Goal: Find specific page/section: Find specific page/section

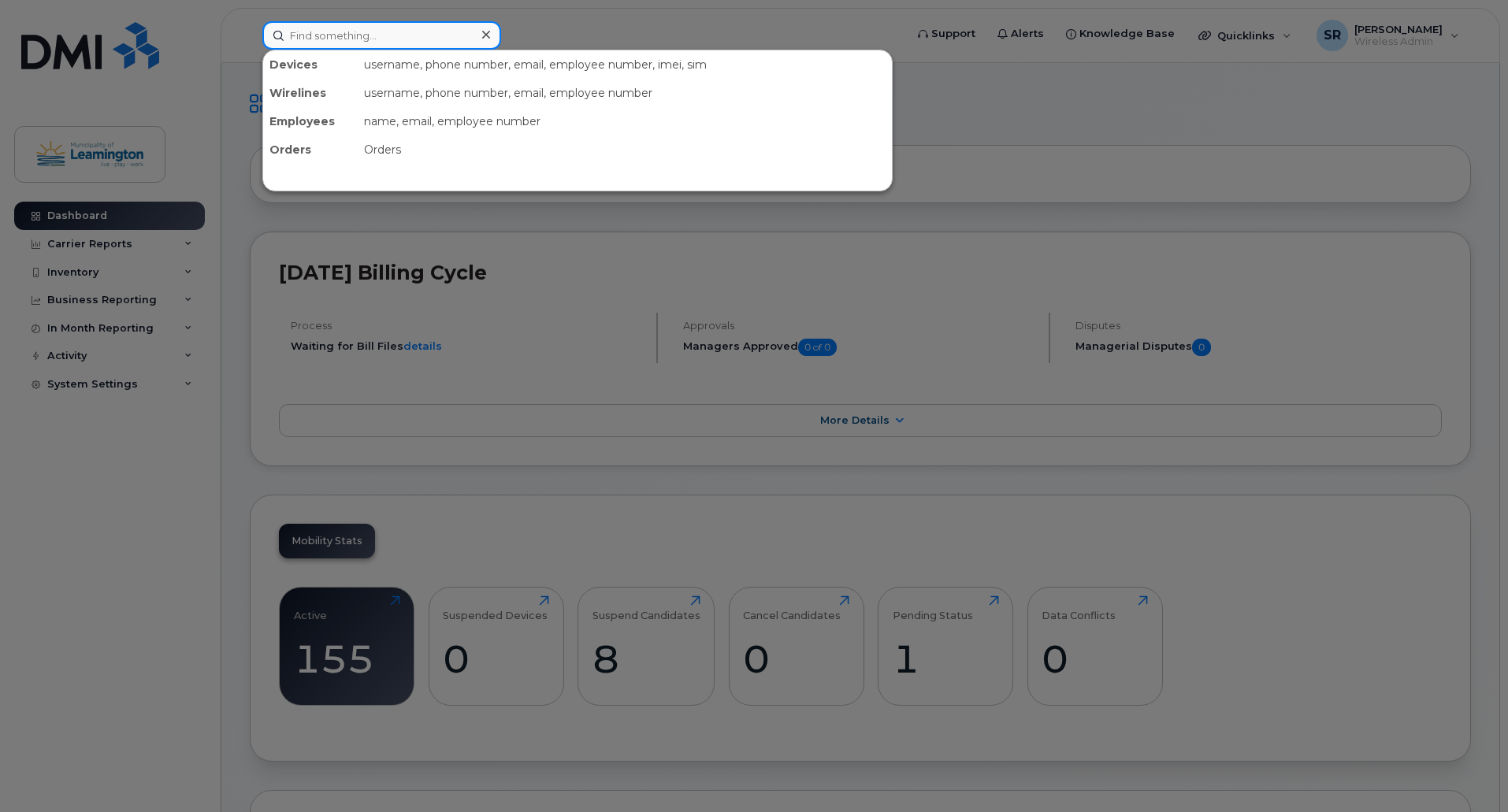
click at [413, 44] on input at bounding box center [381, 35] width 239 height 29
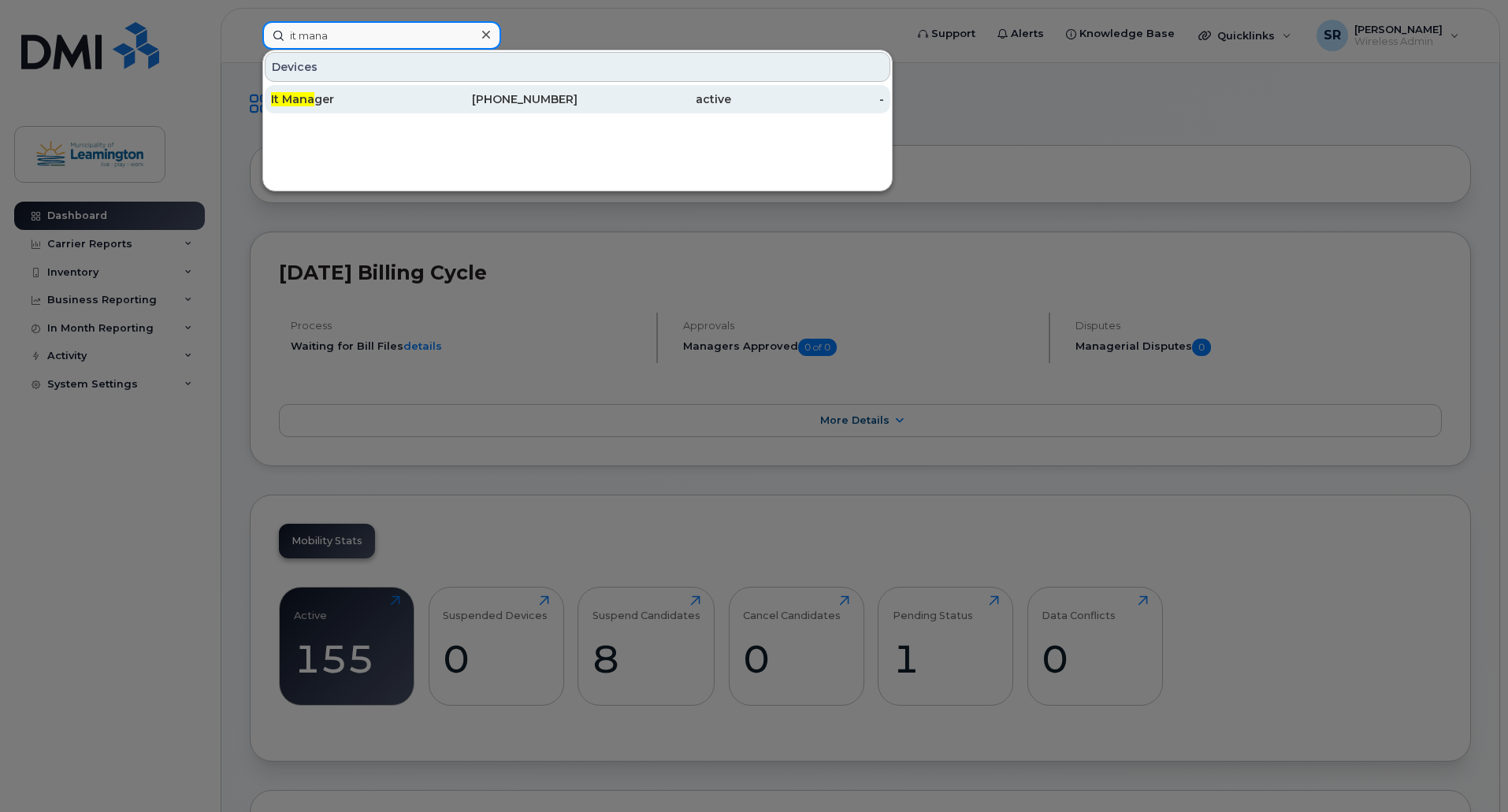
type input "it mana"
click at [334, 94] on div "It Mana ger" at bounding box center [347, 99] width 154 height 16
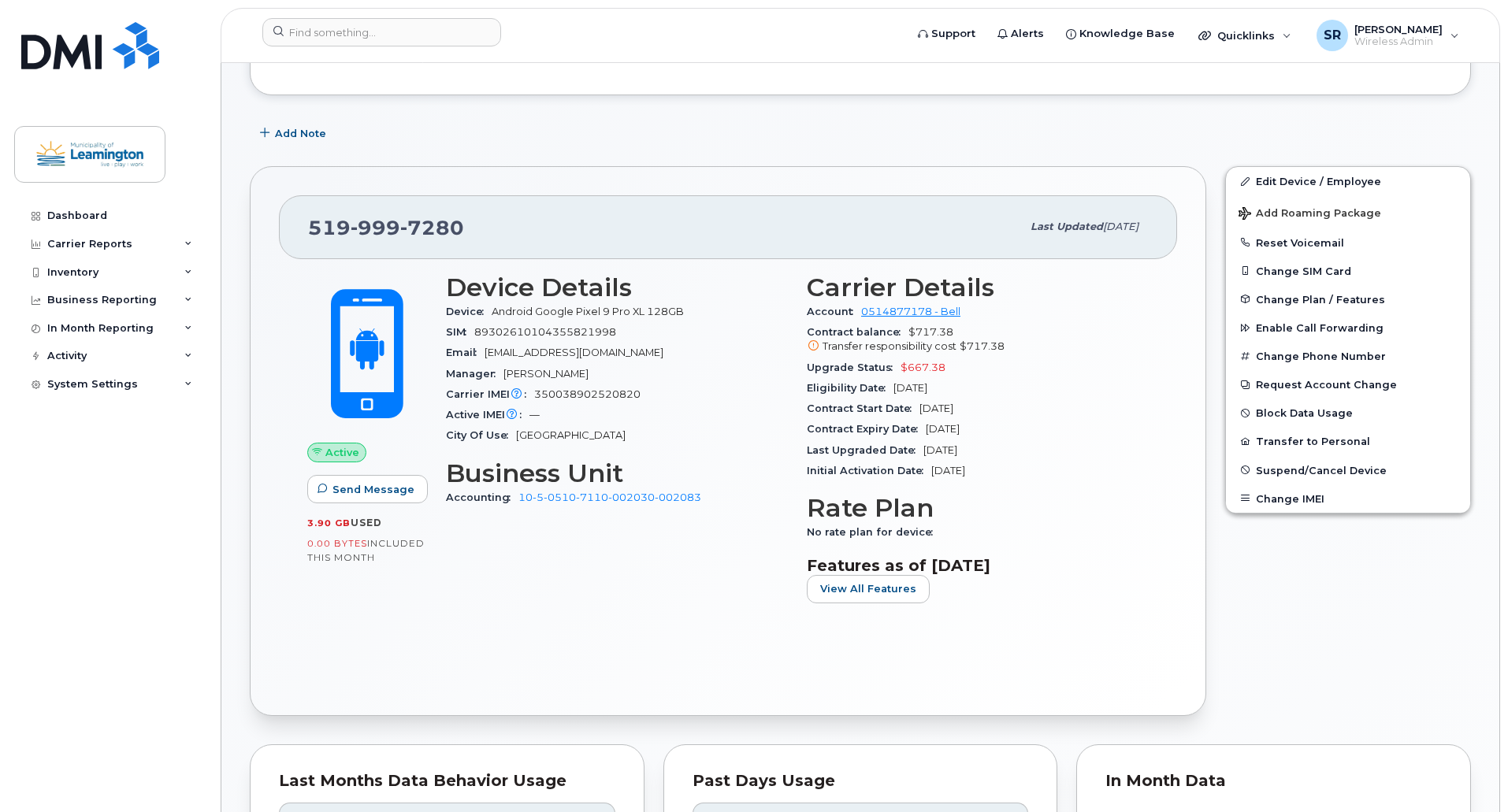
scroll to position [338, 0]
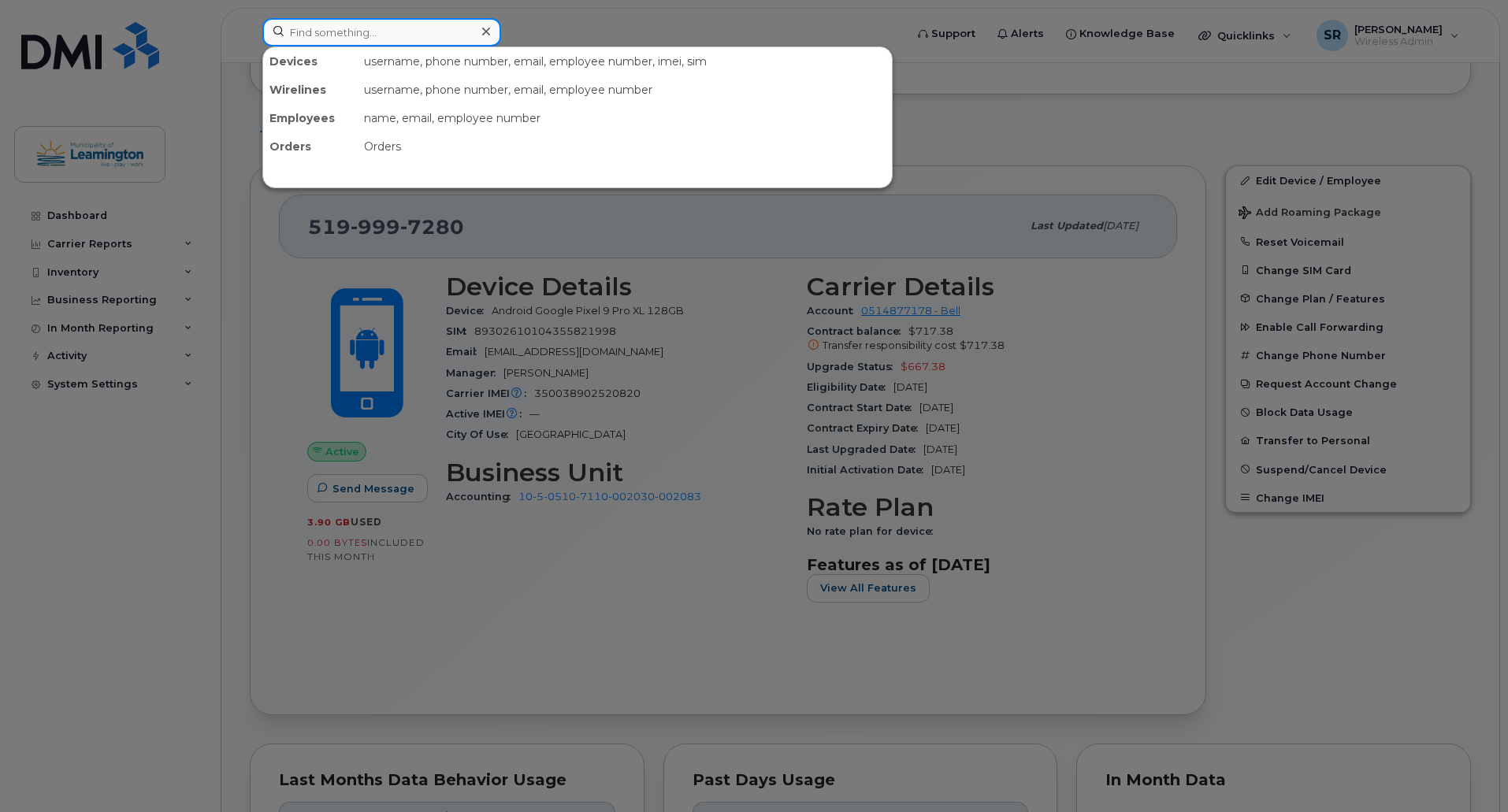
click at [448, 33] on input at bounding box center [381, 32] width 239 height 29
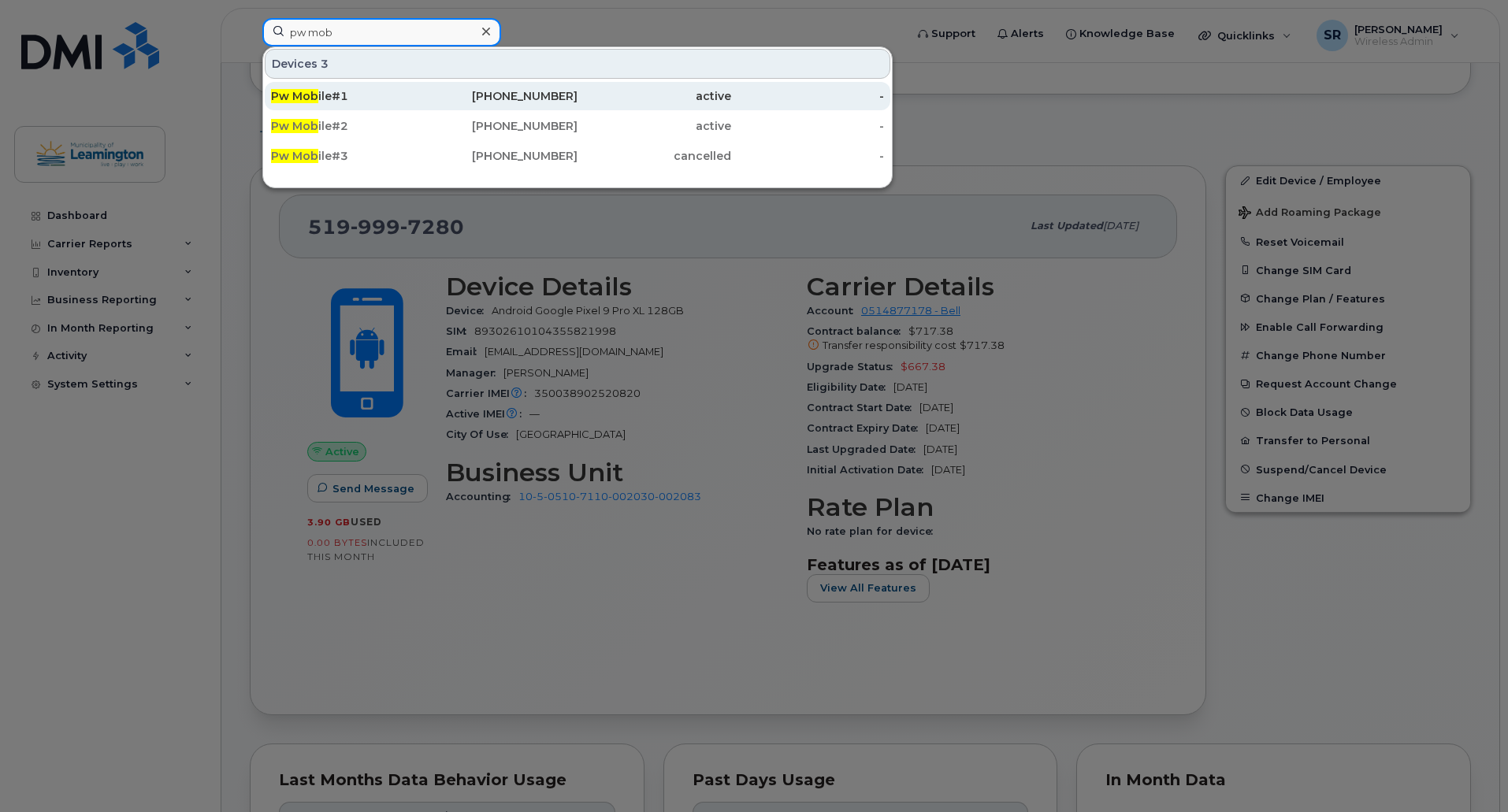
type input "pw mob"
click at [349, 96] on div "Pw Mob ile#1" at bounding box center [347, 96] width 154 height 16
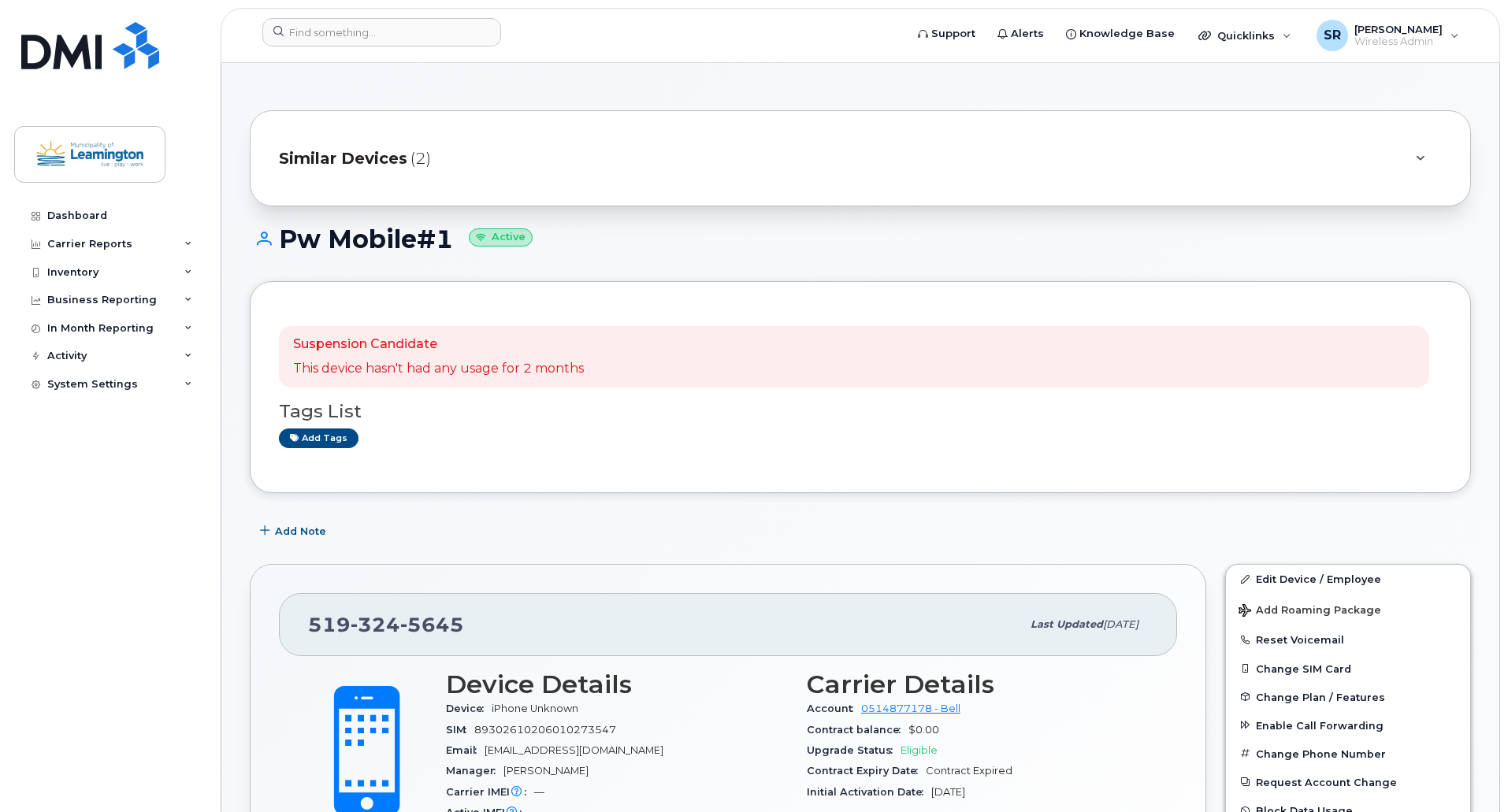
click at [880, 245] on h1 "Pw Mobile#1 Active" at bounding box center [860, 239] width 1222 height 28
